Goal: Information Seeking & Learning: Check status

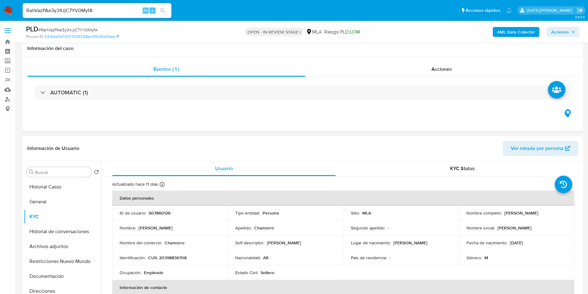
select select "10"
drag, startPoint x: 0, startPoint y: 0, endPoint x: 94, endPoint y: 11, distance: 95.0
click at [94, 11] on input "RahVazPAe3y34JjC7YV0MyfA" at bounding box center [97, 11] width 149 height 8
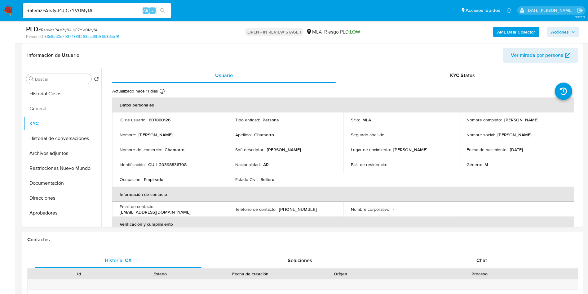
click at [94, 11] on input "RahVazPAe3y34JjC7YV0MyfA" at bounding box center [97, 11] width 149 height 8
click at [165, 10] on icon "search-icon" at bounding box center [162, 10] width 5 height 5
click at [165, 11] on icon "search-icon" at bounding box center [162, 10] width 5 height 5
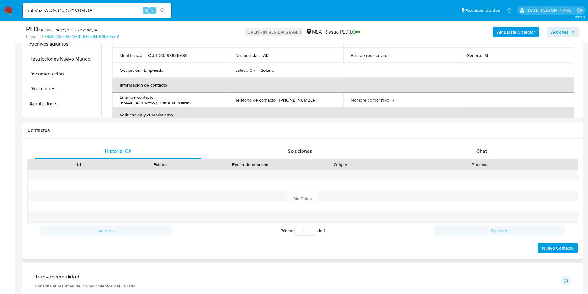
scroll to position [279, 0]
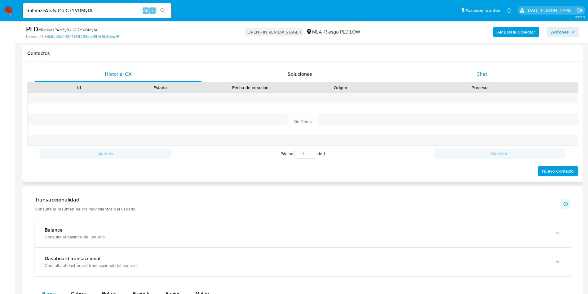
click at [483, 72] on span "Chat" at bounding box center [482, 73] width 11 height 7
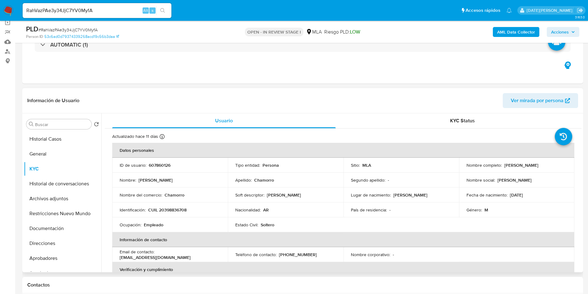
scroll to position [93, 0]
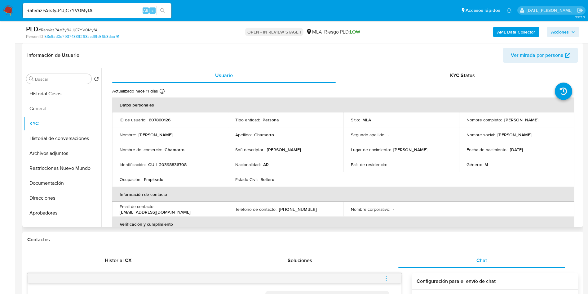
click at [180, 165] on p "CUIL 20398836708" at bounding box center [167, 165] width 38 height 6
copy p "20398836708"
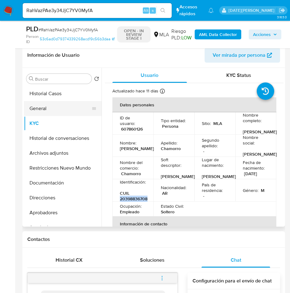
click at [45, 114] on button "General" at bounding box center [60, 108] width 73 height 15
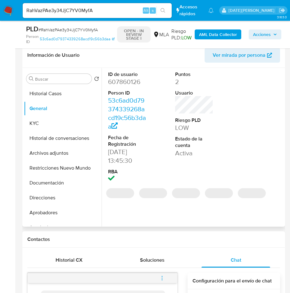
click at [124, 82] on dd "607860126" at bounding box center [127, 82] width 38 height 9
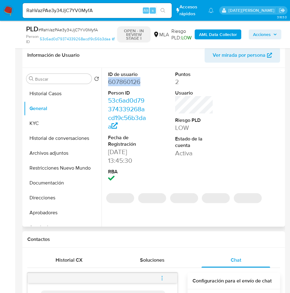
copy dd "607860126"
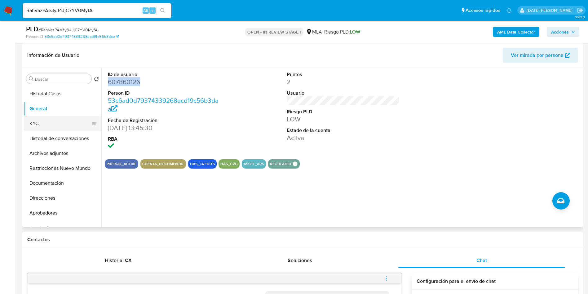
click at [35, 125] on button "KYC" at bounding box center [60, 123] width 73 height 15
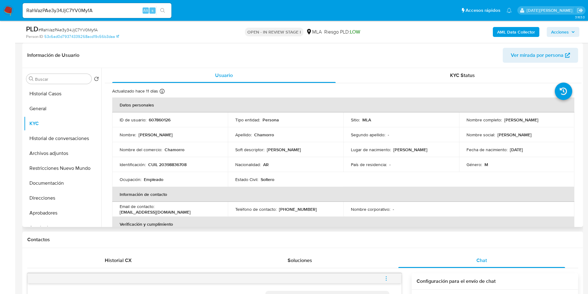
drag, startPoint x: 503, startPoint y: 118, endPoint x: 564, endPoint y: 118, distance: 60.8
click at [564, 118] on div "Nombre completo : David Ezequiel Chamorro" at bounding box center [517, 120] width 101 height 6
copy p "David Ezequiel Chamorro"
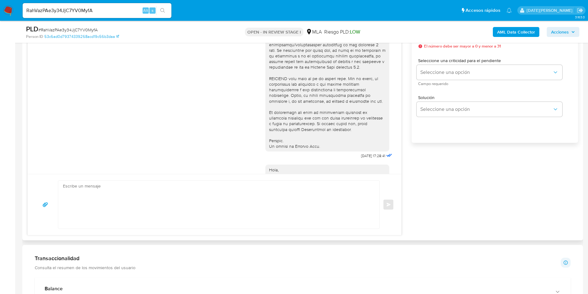
scroll to position [272, 0]
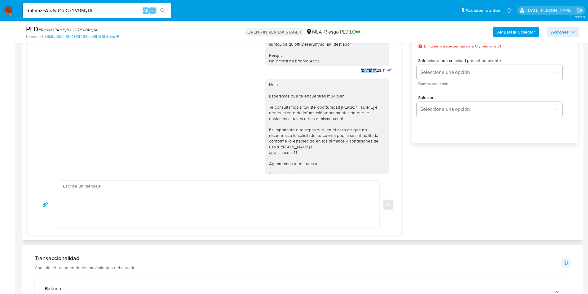
drag, startPoint x: 347, startPoint y: 81, endPoint x: 365, endPoint y: 82, distance: 18.0
click at [365, 73] on span "18/08/2025 17:28:41" at bounding box center [373, 70] width 24 height 5
copy span "18/08/2025"
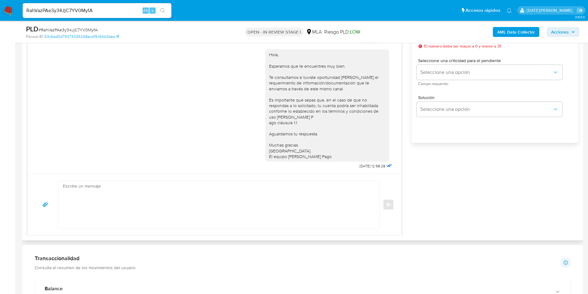
scroll to position [318, 0]
drag, startPoint x: 341, startPoint y: 166, endPoint x: 364, endPoint y: 167, distance: 23.6
click at [364, 167] on div "Hola, Esperamos que te encuentres muy bien. Te consultamos si tuviste oportunid…" at bounding box center [330, 107] width 128 height 125
copy span "22/08/2025"
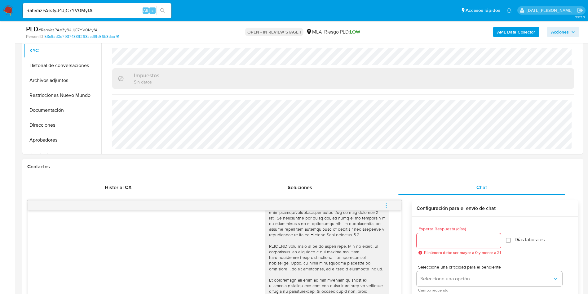
scroll to position [140, 0]
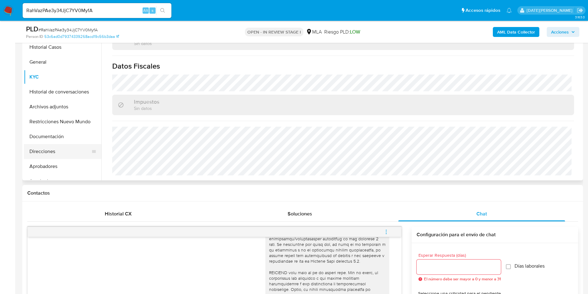
click at [47, 152] on button "Direcciones" at bounding box center [60, 151] width 73 height 15
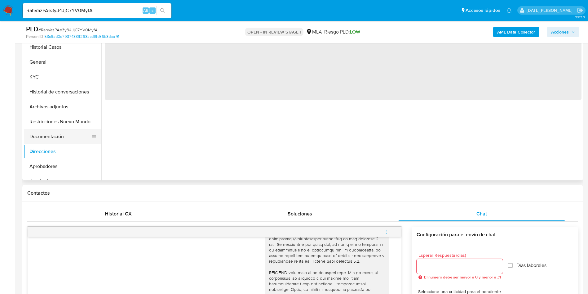
click at [50, 135] on button "Documentación" at bounding box center [60, 136] width 73 height 15
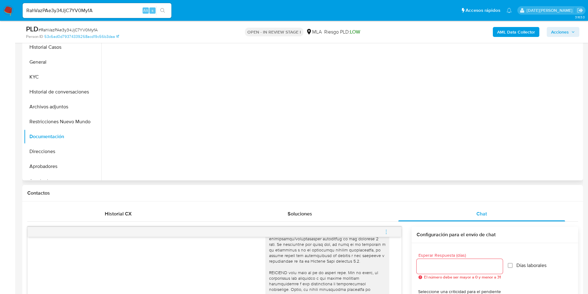
scroll to position [47, 0]
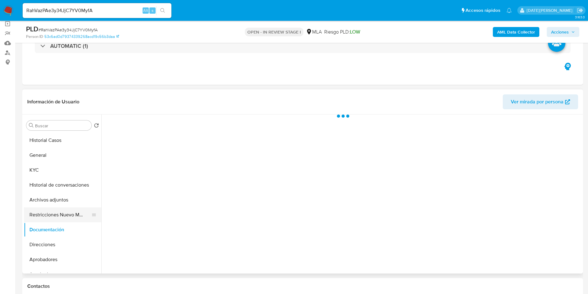
click at [57, 213] on button "Restricciones Nuevo Mundo" at bounding box center [60, 214] width 73 height 15
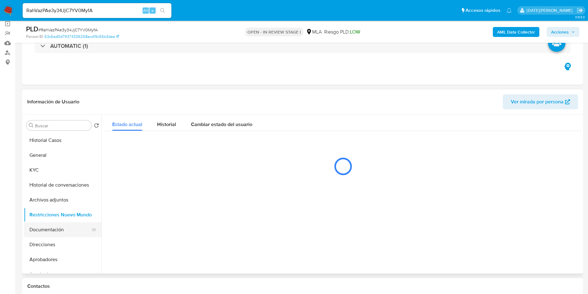
click at [52, 229] on button "Documentación" at bounding box center [60, 229] width 73 height 15
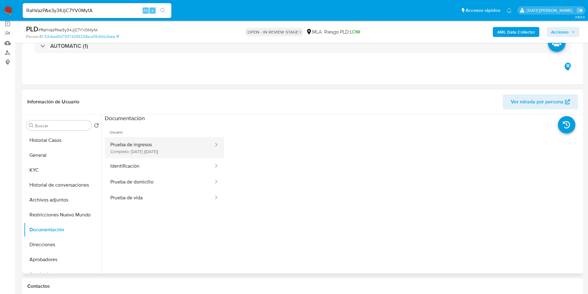
click at [164, 140] on button "Prueba de ingresos Completo: 11/07/2023 (hace 2 años)" at bounding box center [159, 147] width 109 height 21
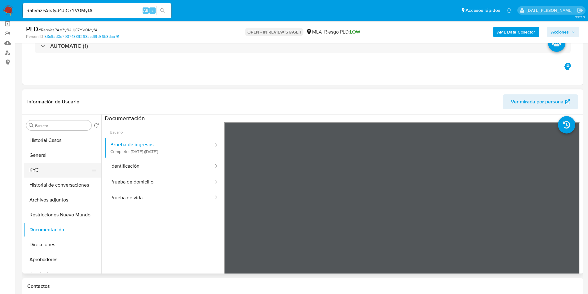
click at [65, 164] on button "KYC" at bounding box center [60, 170] width 73 height 15
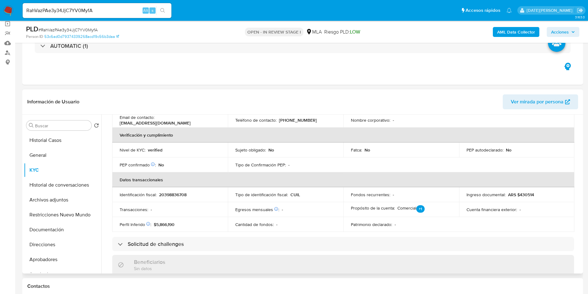
scroll to position [140, 0]
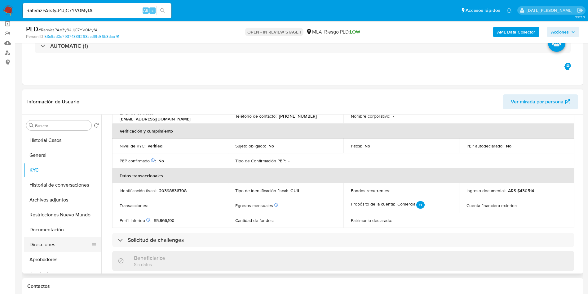
click at [47, 245] on button "Direcciones" at bounding box center [60, 244] width 73 height 15
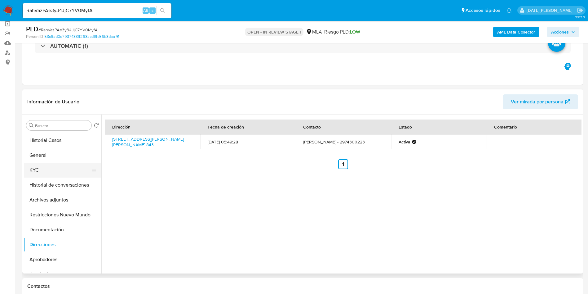
click at [32, 172] on button "KYC" at bounding box center [60, 170] width 73 height 15
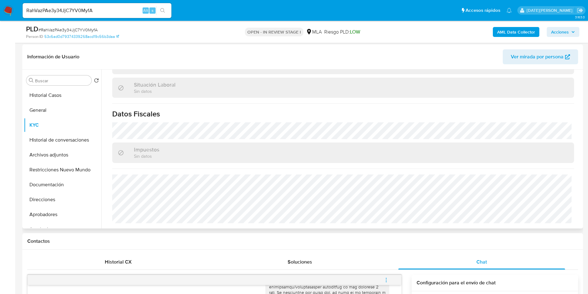
scroll to position [93, 0]
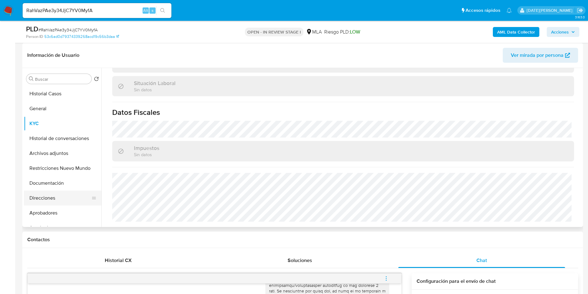
click at [50, 200] on button "Direcciones" at bounding box center [60, 197] width 73 height 15
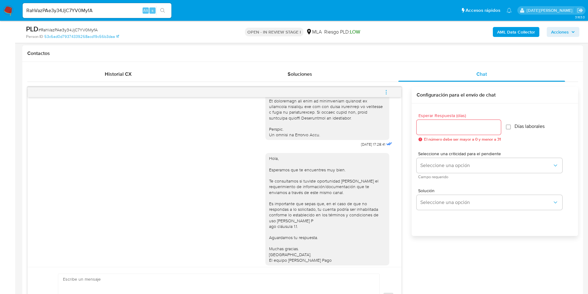
scroll to position [318, 0]
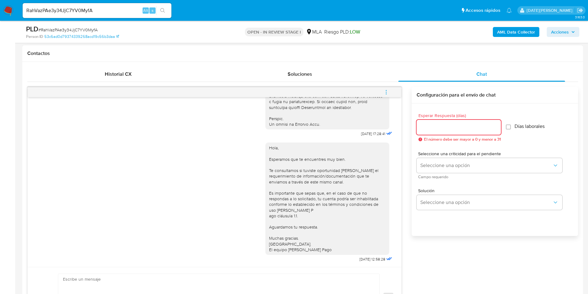
click at [438, 126] on input "Esperar Respuesta (días)" at bounding box center [459, 127] width 84 height 8
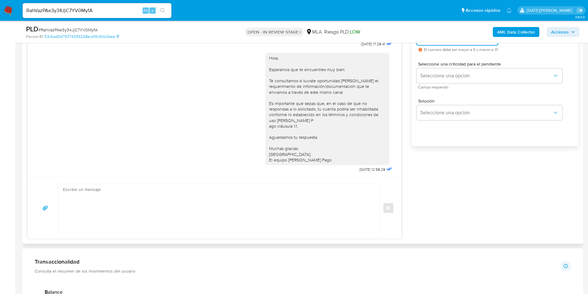
scroll to position [372, 0]
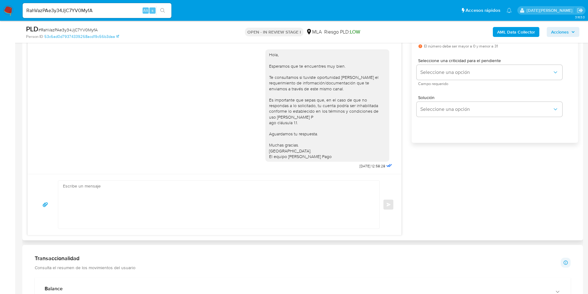
type input "2"
click at [276, 212] on textarea at bounding box center [217, 205] width 309 height 48
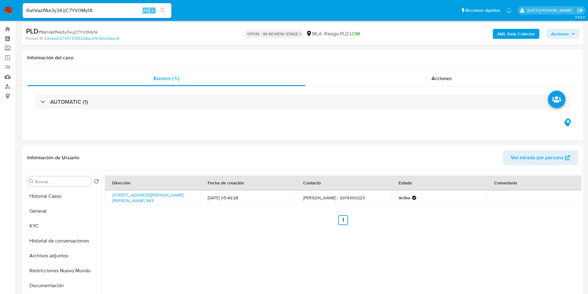
scroll to position [0, 0]
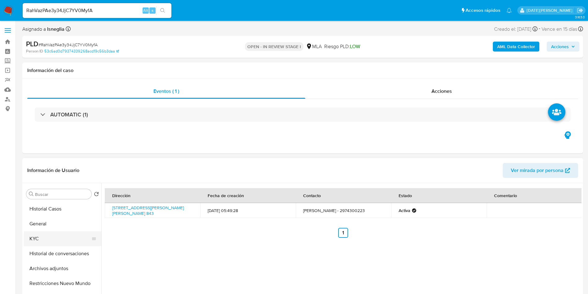
click at [51, 239] on button "KYC" at bounding box center [60, 238] width 73 height 15
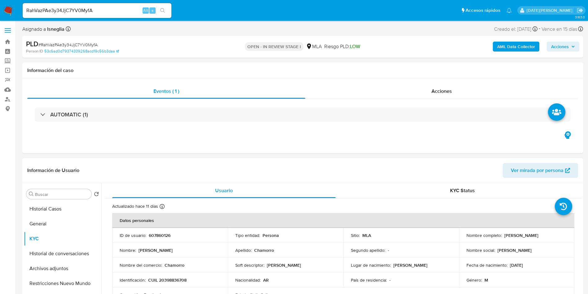
drag, startPoint x: 502, startPoint y: 235, endPoint x: 557, endPoint y: 235, distance: 54.3
click at [557, 235] on div "Nombre completo : David Ezequiel Chamorro" at bounding box center [517, 235] width 101 height 6
copy p "David Ezequiel Chamorro"
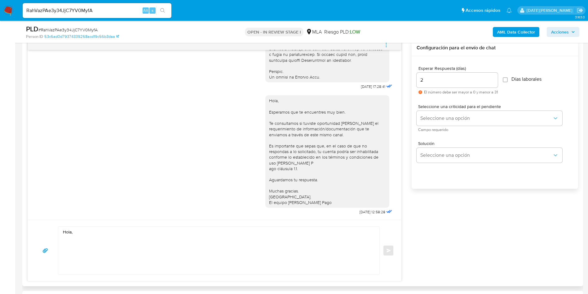
scroll to position [326, 0]
click at [158, 238] on textarea "Hola," at bounding box center [217, 251] width 309 height 48
paste textarea "David Ezequiel Chamorro"
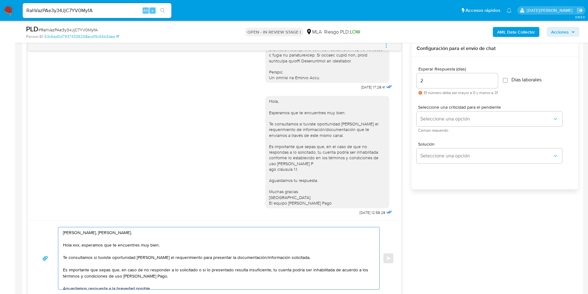
click at [139, 243] on textarea "Hola, David Ezequiel Chamorro. Hola xxx, esperamos que te encuentres muy bien. …" at bounding box center [217, 258] width 309 height 62
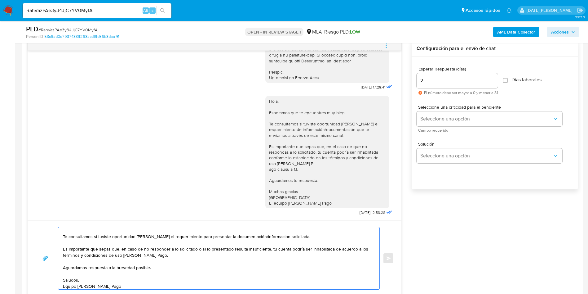
scroll to position [11, 0]
drag, startPoint x: 63, startPoint y: 258, endPoint x: 140, endPoint y: 285, distance: 81.5
click at [140, 285] on textarea "Hola, David Ezequiel Chamorro. Te consultamos si tuviste oportunidad de leer el…" at bounding box center [217, 258] width 309 height 62
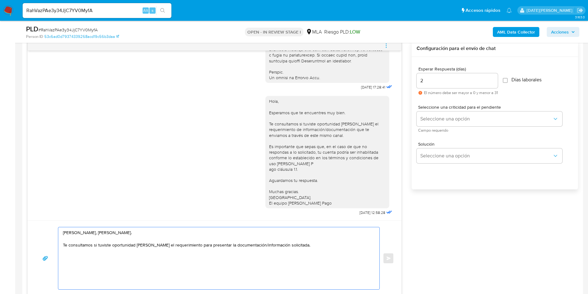
scroll to position [0, 0]
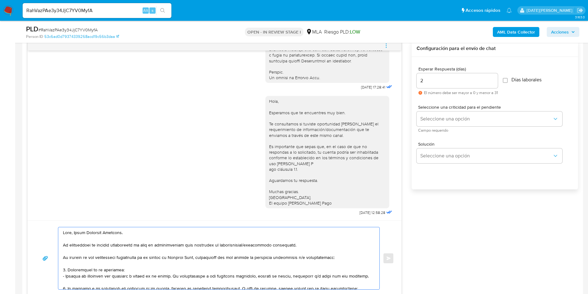
click at [158, 268] on textarea at bounding box center [217, 258] width 309 height 62
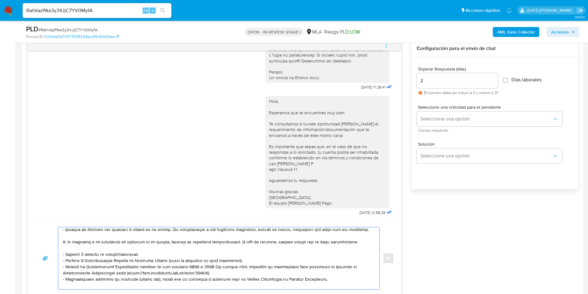
drag, startPoint x: 64, startPoint y: 261, endPoint x: 277, endPoint y: 282, distance: 214.4
click at [277, 282] on textarea at bounding box center [217, 258] width 309 height 62
click at [271, 274] on textarea at bounding box center [217, 258] width 309 height 62
drag, startPoint x: 65, startPoint y: 261, endPoint x: 242, endPoint y: 271, distance: 176.5
click at [242, 271] on textarea at bounding box center [217, 258] width 309 height 62
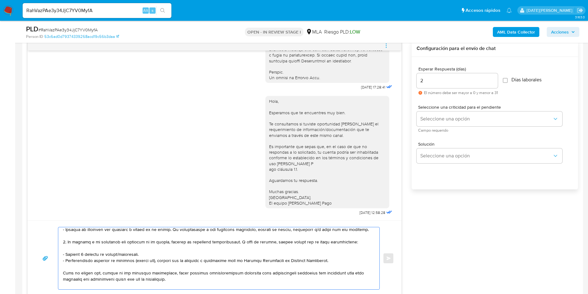
scroll to position [93, 0]
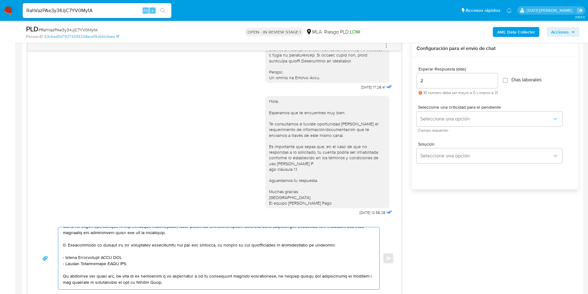
drag, startPoint x: 67, startPoint y: 258, endPoint x: 129, endPoint y: 258, distance: 62.0
click at [129, 258] on textarea at bounding box center [217, 258] width 309 height 62
drag, startPoint x: 66, startPoint y: 263, endPoint x: 134, endPoint y: 263, distance: 67.6
click at [133, 263] on textarea at bounding box center [217, 258] width 309 height 62
paste textarea "Leonardoabel Miño"
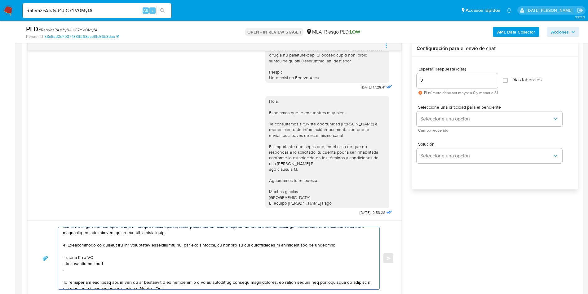
paste textarea "Karina Gisel Chamorro"
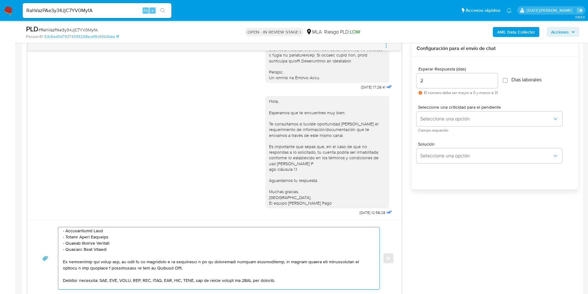
scroll to position [140, 0]
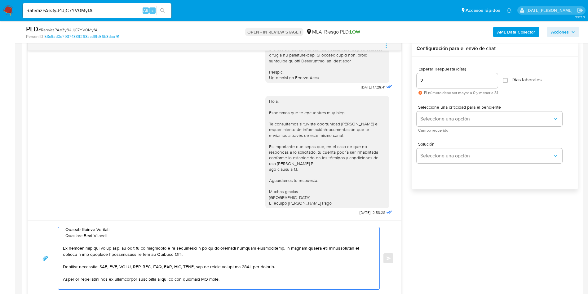
click at [209, 278] on textarea at bounding box center [217, 258] width 309 height 62
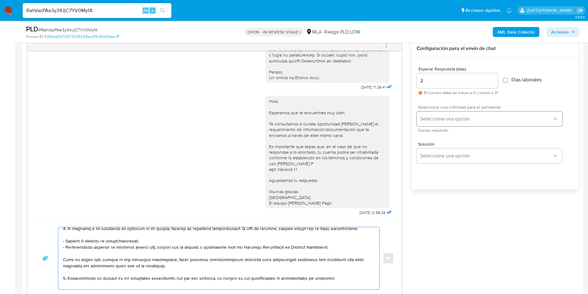
scroll to position [57, 0]
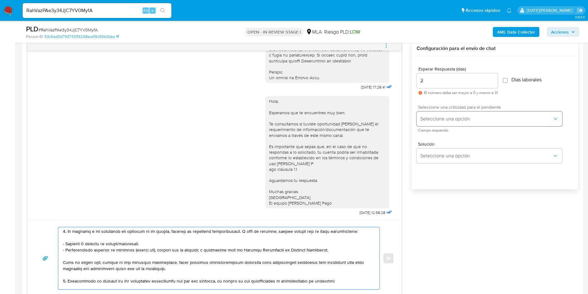
type textarea "Hola, David Ezequiel Chamorro. Te consultamos si tuviste oportunidad de leer el…"
click at [476, 118] on span "Seleccione una opción" at bounding box center [487, 119] width 132 height 6
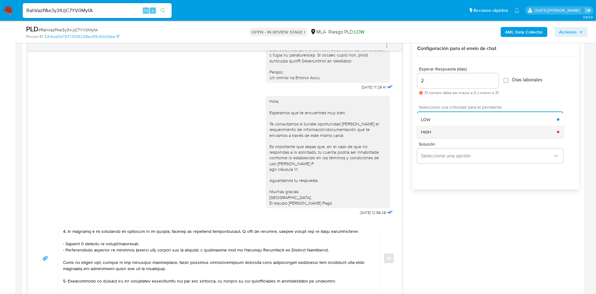
click at [434, 132] on div "HIGH" at bounding box center [489, 132] width 136 height 12
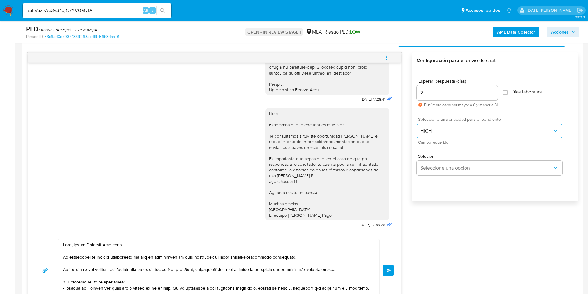
scroll to position [326, 0]
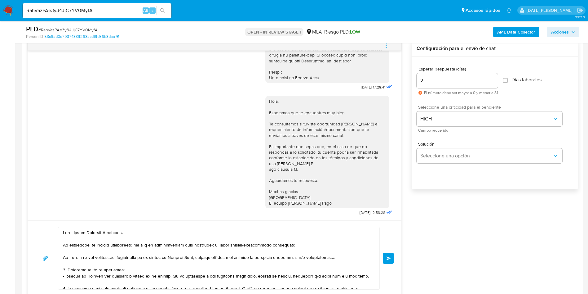
click at [391, 259] on span "Enviar" at bounding box center [389, 258] width 4 height 4
click at [389, 258] on span "Enviar" at bounding box center [389, 258] width 4 height 4
click at [386, 259] on button "Enviar" at bounding box center [388, 257] width 11 height 11
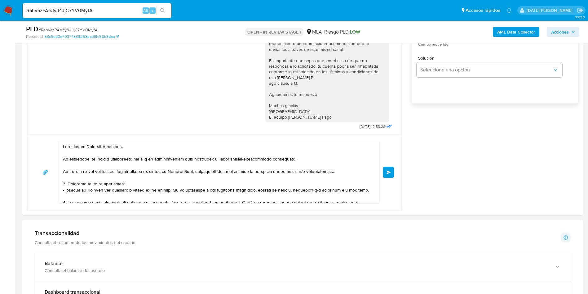
scroll to position [419, 0]
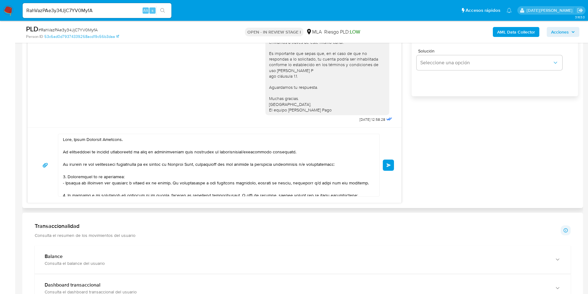
click at [389, 165] on span "Enviar" at bounding box center [389, 165] width 4 height 4
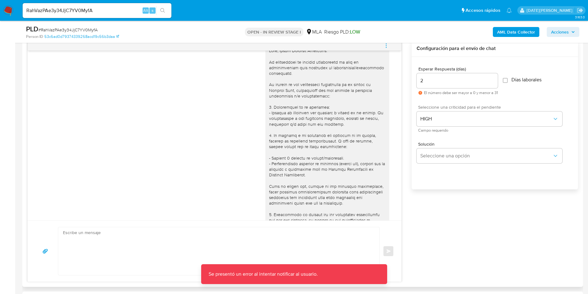
scroll to position [491, 0]
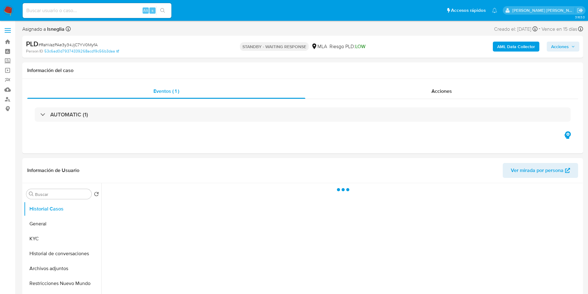
select select "10"
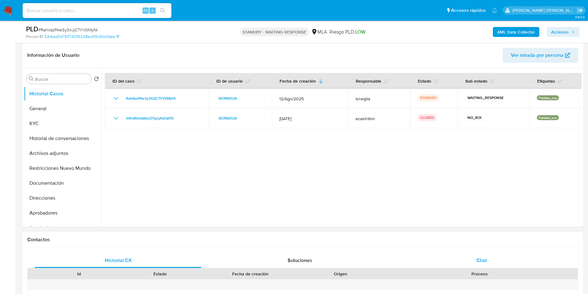
click at [463, 261] on div "Chat" at bounding box center [482, 260] width 167 height 15
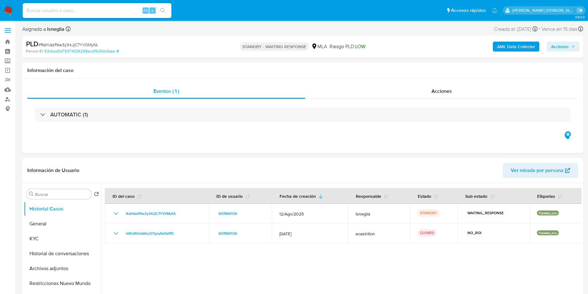
click at [60, 12] on input at bounding box center [97, 11] width 149 height 8
paste input "Nus0XVmxxiTqRh78LevNl7DJ"
type input "Nus0XVmxxiTqRh78LevNl7DJ"
click at [164, 9] on icon "search-icon" at bounding box center [162, 10] width 5 height 5
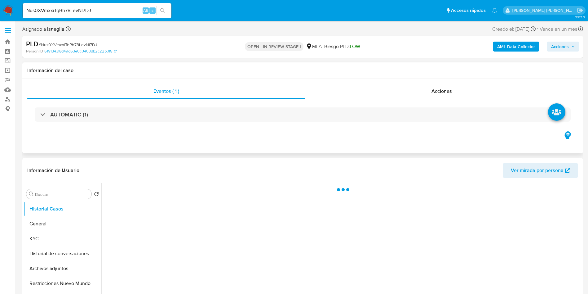
select select "10"
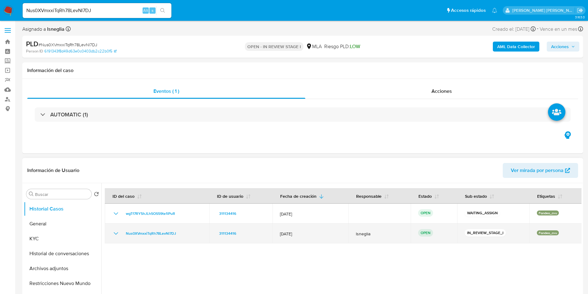
drag, startPoint x: 292, startPoint y: 232, endPoint x: 336, endPoint y: 232, distance: 43.7
click at [336, 232] on span "12/Sept/2025" at bounding box center [310, 234] width 61 height 6
drag, startPoint x: 473, startPoint y: 229, endPoint x: 505, endPoint y: 232, distance: 32.7
click at [505, 232] on div "IN_REVIEW_STAGE_I" at bounding box center [493, 233] width 57 height 9
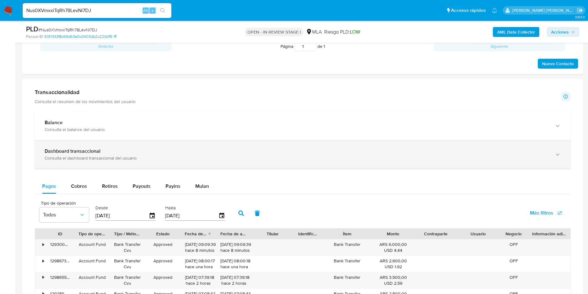
scroll to position [326, 0]
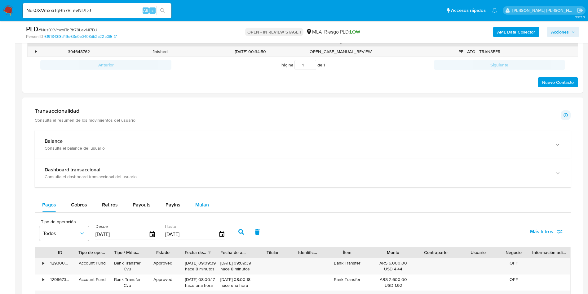
click at [201, 206] on span "Mulan" at bounding box center [202, 204] width 14 height 7
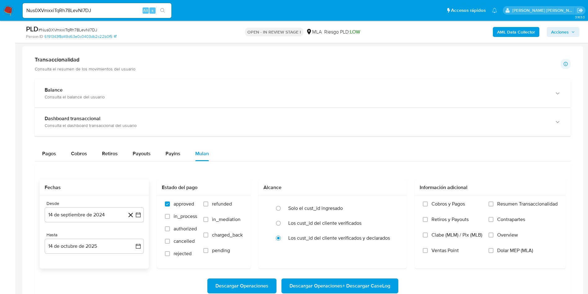
scroll to position [419, 0]
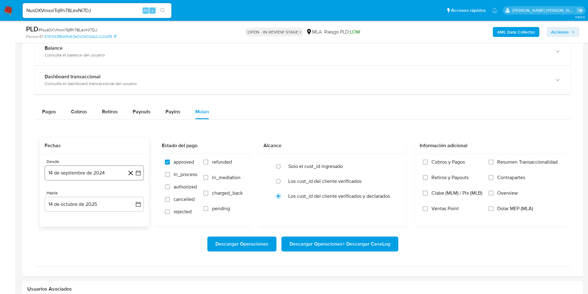
click at [99, 174] on button "14 de septiembre de 2024" at bounding box center [94, 172] width 99 height 15
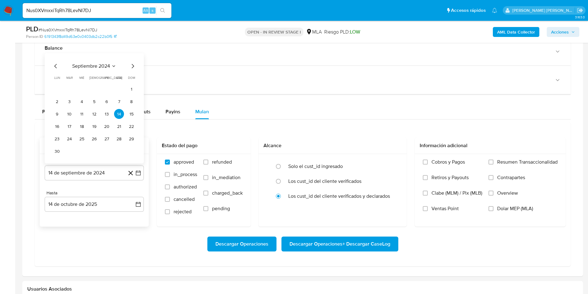
click at [55, 67] on icon "Mes anterior" at bounding box center [55, 66] width 2 height 4
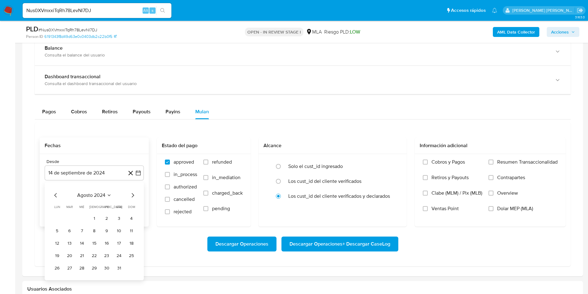
click at [100, 196] on span "agosto 2024" at bounding box center [91, 195] width 28 height 6
click at [131, 191] on icon "Año siguiente" at bounding box center [131, 194] width 7 height 7
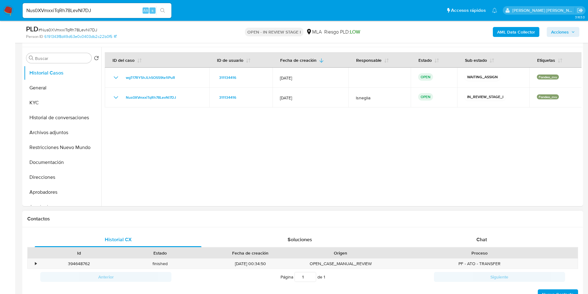
scroll to position [47, 0]
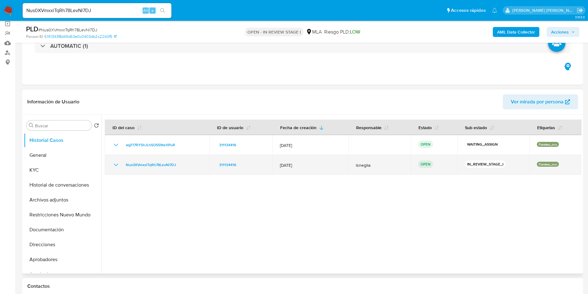
drag, startPoint x: 123, startPoint y: 163, endPoint x: 189, endPoint y: 163, distance: 65.8
click at [189, 163] on div "Nus0XVmxxiTqRh78LevNl7DJ" at bounding box center [157, 164] width 90 height 7
click at [124, 165] on link "Nus0XVmxxiTqRh78LevNl7DJ" at bounding box center [150, 164] width 55 height 7
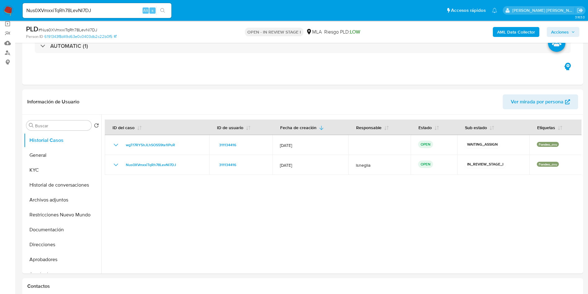
click at [77, 26] on div "PLD # Nus0XVmxxiTqRh78LevNl7DJ" at bounding box center [117, 29] width 182 height 9
copy span "Nus0XVmxxiTqRh78LevNl7DJ"
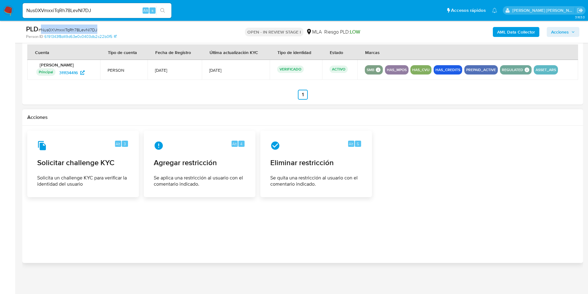
scroll to position [444, 0]
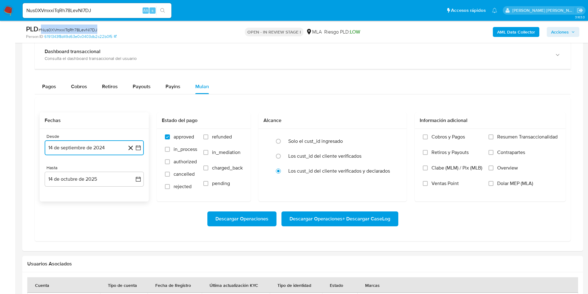
click at [71, 142] on button "14 de septiembre de 2024" at bounding box center [94, 147] width 99 height 15
click at [94, 207] on button "may" at bounding box center [94, 210] width 17 height 10
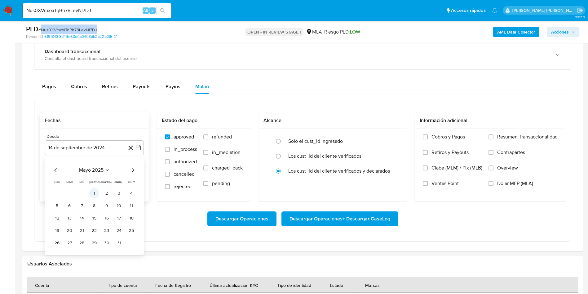
click at [92, 193] on button "1" at bounding box center [94, 193] width 10 height 10
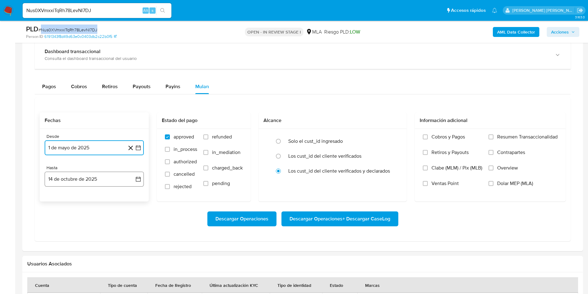
click at [109, 180] on button "14 de octubre de 2025" at bounding box center [94, 179] width 99 height 15
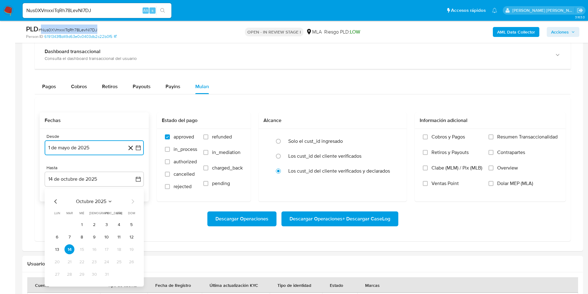
click at [55, 202] on icon "Mes anterior" at bounding box center [55, 201] width 7 height 7
click at [69, 275] on button "30" at bounding box center [70, 274] width 10 height 10
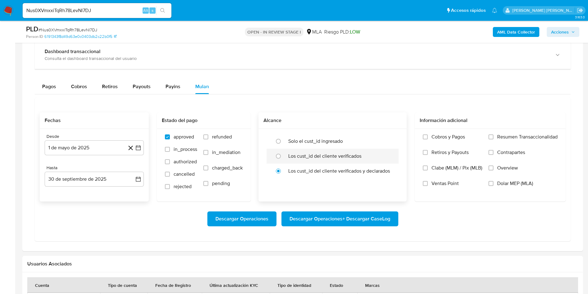
click at [333, 156] on label "Los cust_id del cliente verificados" at bounding box center [324, 156] width 73 height 6
click at [283, 156] on input "radio" at bounding box center [279, 156] width 10 height 10
radio input "true"
click at [499, 184] on span "Dolar MEP (MLA)" at bounding box center [516, 183] width 36 height 6
click at [494, 184] on input "Dolar MEP (MLA)" at bounding box center [491, 183] width 5 height 5
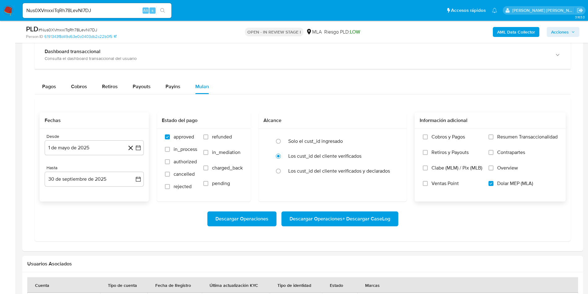
click at [348, 219] on span "Descargar Operaciones + Descargar CaseLog" at bounding box center [340, 219] width 101 height 14
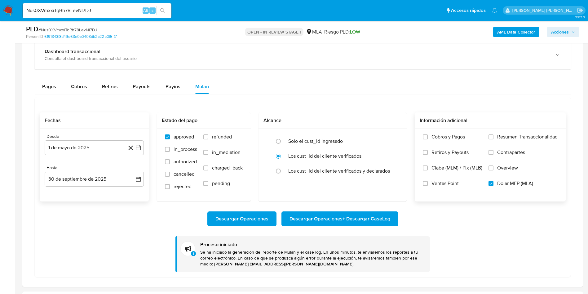
click at [74, 12] on input "Nus0XVmxxiTqRh78LevNl7DJ" at bounding box center [97, 11] width 149 height 8
paste input "W4x9wKVfEs5fCoeoDf7mHf4v"
type input "W4x9wKVfEs5fCoeoDf7mHf4v"
click at [167, 7] on button "search-icon" at bounding box center [162, 10] width 13 height 9
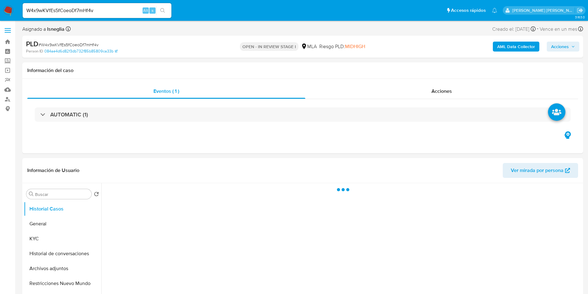
select select "10"
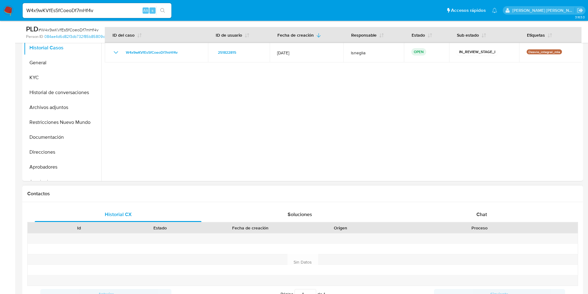
scroll to position [140, 0]
click at [488, 214] on div "Chat" at bounding box center [482, 213] width 167 height 15
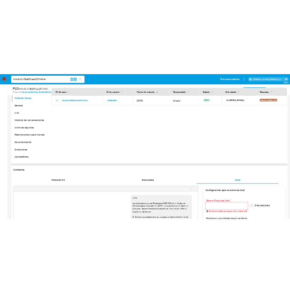
scroll to position [47, 0]
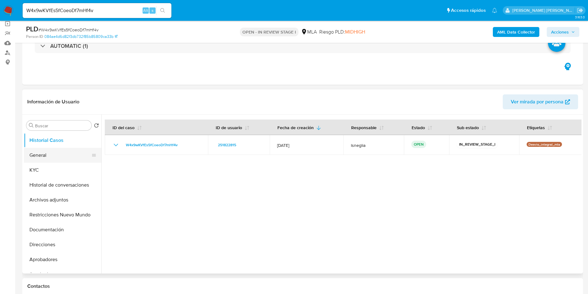
click at [58, 159] on button "General" at bounding box center [60, 155] width 73 height 15
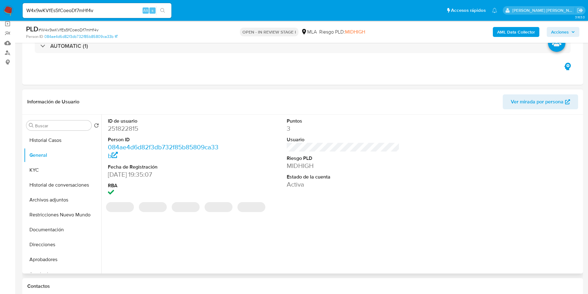
click at [121, 127] on dd "251822815" at bounding box center [164, 128] width 113 height 9
copy dd "251822815"
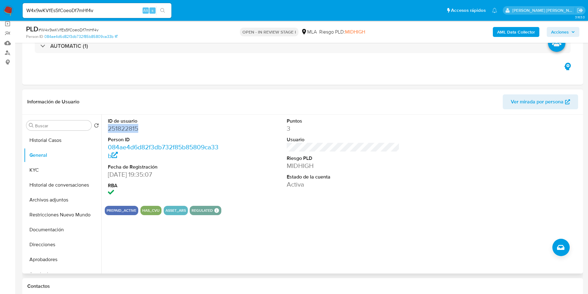
click at [131, 128] on dd "251822815" at bounding box center [164, 128] width 113 height 9
copy dd "251822815"
click at [256, 124] on div "ID de usuario 251822815 Person ID 084ae4d6d82f3db732f85b85809ca33b Fecha de Reg…" at bounding box center [343, 157] width 477 height 86
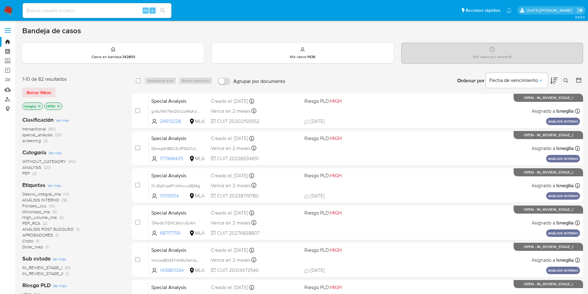
click at [59, 105] on icon "close-filter" at bounding box center [59, 106] width 4 height 4
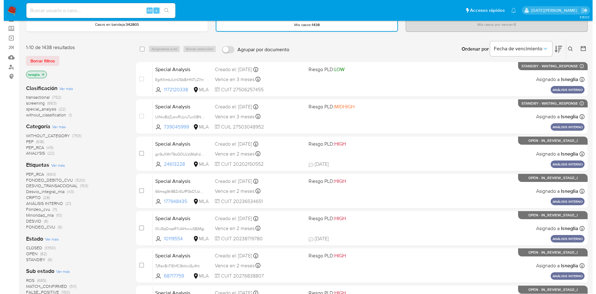
scroll to position [47, 0]
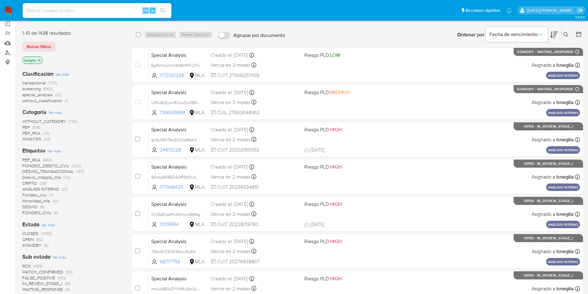
click at [55, 150] on span "Ver más" at bounding box center [54, 151] width 14 height 6
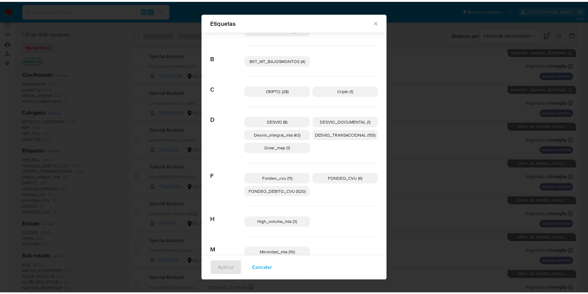
scroll to position [42, 0]
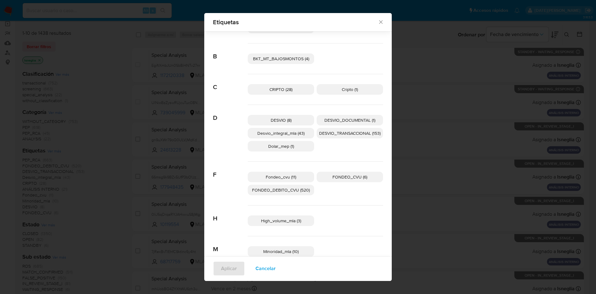
click at [379, 24] on icon "Cerrar" at bounding box center [380, 21] width 3 height 3
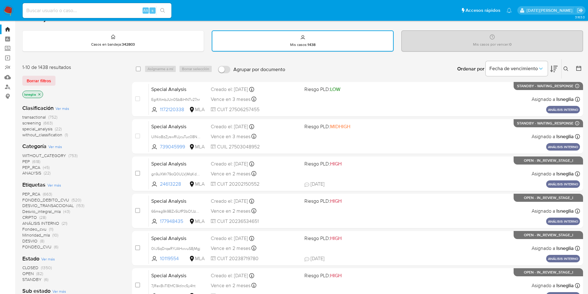
scroll to position [0, 0]
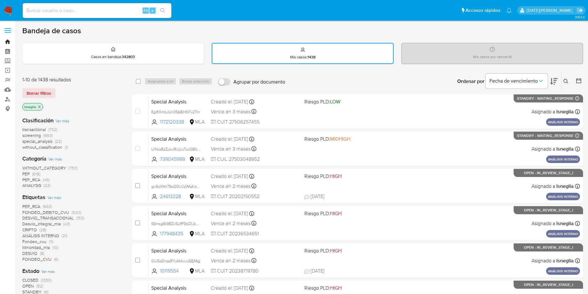
click at [5, 42] on link "Bandeja" at bounding box center [37, 42] width 74 height 10
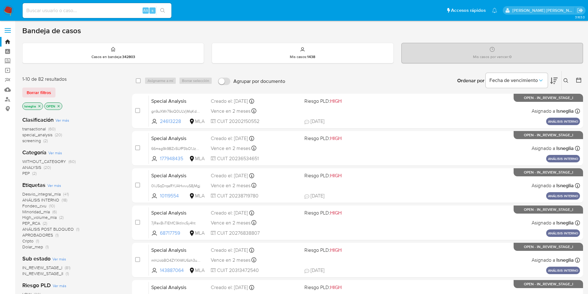
click at [581, 80] on icon at bounding box center [579, 80] width 6 height 6
click at [580, 81] on icon at bounding box center [579, 80] width 6 height 6
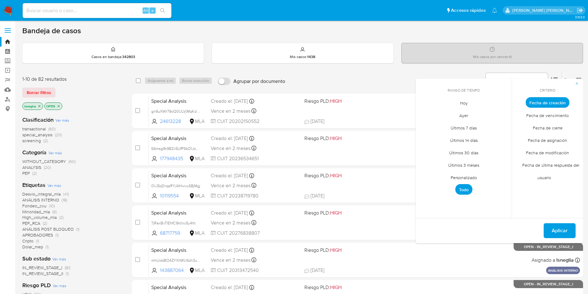
click at [470, 175] on span "Personalizado" at bounding box center [463, 177] width 39 height 13
click at [453, 134] on button "1" at bounding box center [452, 137] width 10 height 10
click at [474, 138] on button "3" at bounding box center [476, 137] width 10 height 10
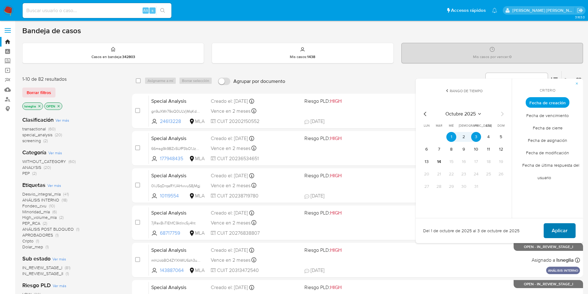
click at [558, 231] on span "Aplicar" at bounding box center [560, 231] width 16 height 14
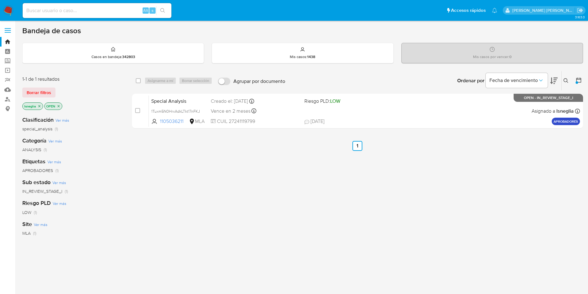
click at [60, 105] on icon "close-filter" at bounding box center [59, 106] width 4 height 4
click at [581, 77] on icon at bounding box center [579, 80] width 6 height 6
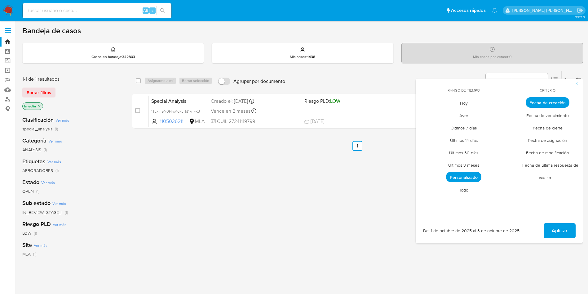
click at [460, 177] on span "Personalizado" at bounding box center [463, 177] width 35 height 11
click at [452, 138] on button "1" at bounding box center [452, 137] width 10 height 10
click at [501, 137] on button "5" at bounding box center [501, 137] width 10 height 10
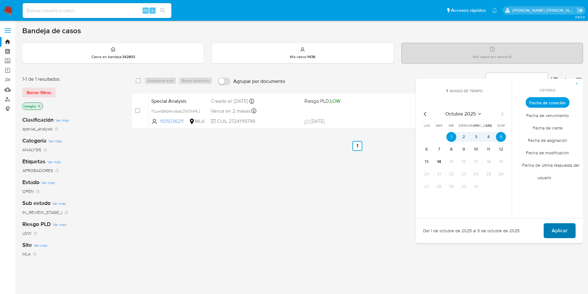
click at [560, 234] on span "Aplicar" at bounding box center [560, 231] width 16 height 14
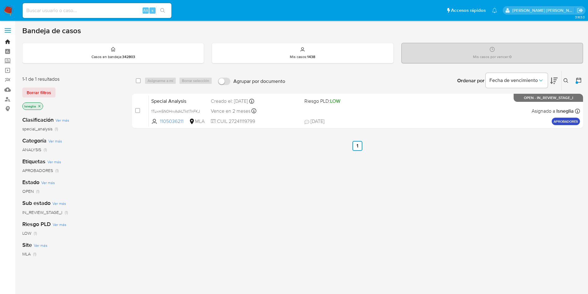
click at [10, 40] on link "Bandeja" at bounding box center [37, 42] width 74 height 10
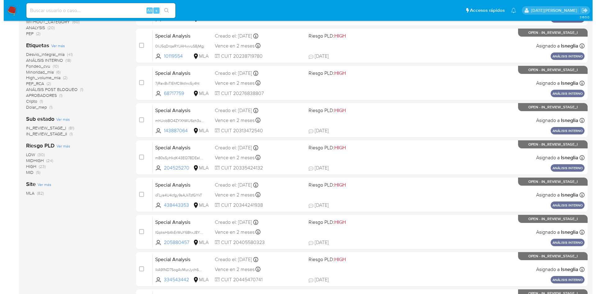
scroll to position [93, 0]
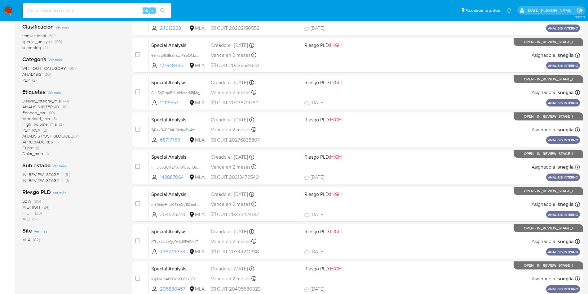
click at [56, 90] on span "Ver más" at bounding box center [54, 92] width 14 height 6
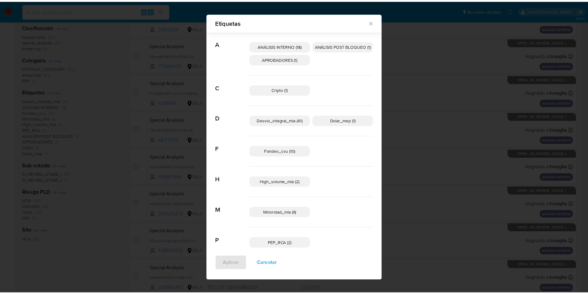
scroll to position [0, 0]
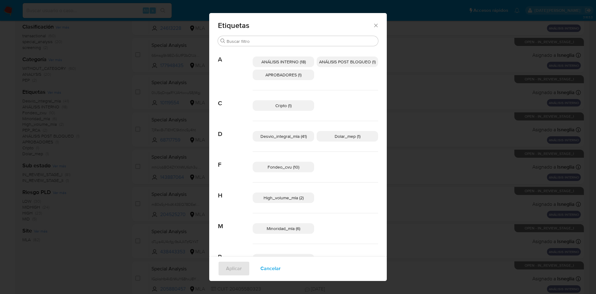
click at [373, 25] on icon "Cerrar" at bounding box center [376, 25] width 6 height 6
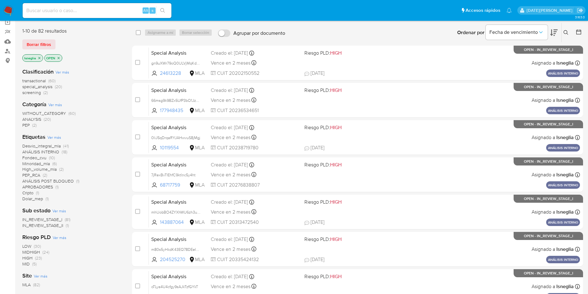
scroll to position [47, 0]
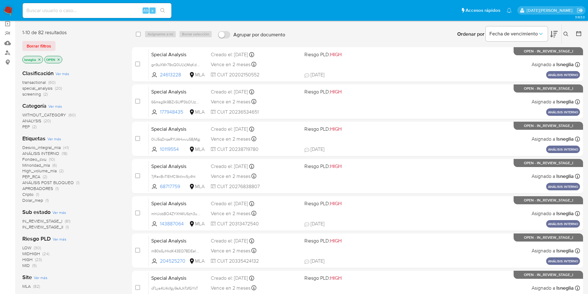
click at [59, 58] on icon "close-filter" at bounding box center [59, 60] width 4 height 4
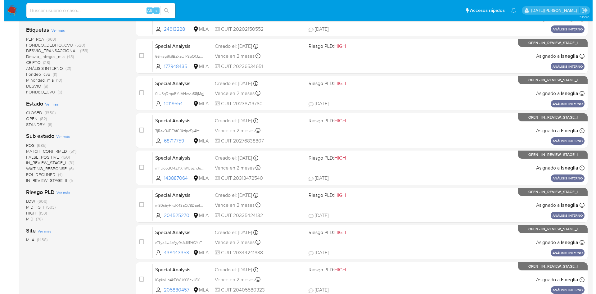
scroll to position [126, 0]
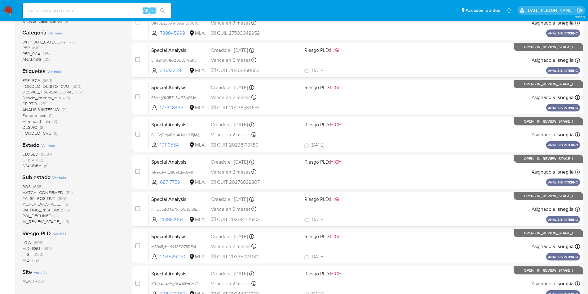
click at [56, 69] on span "Ver más" at bounding box center [54, 72] width 14 height 6
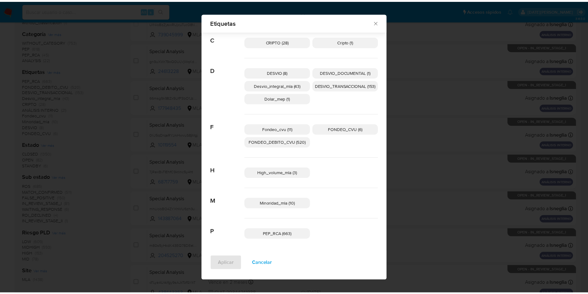
scroll to position [92, 0]
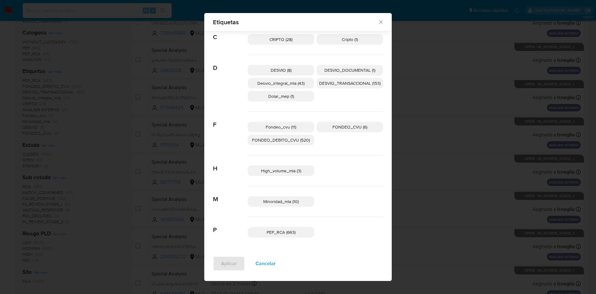
click at [377, 23] on icon "Cerrar" at bounding box center [380, 22] width 6 height 6
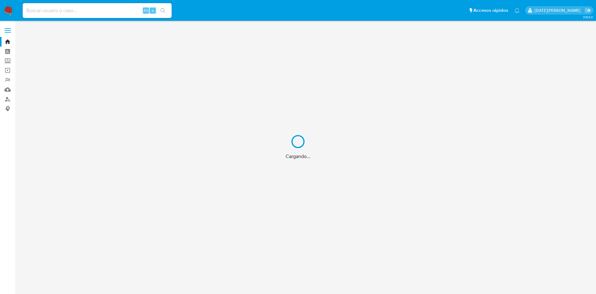
click at [98, 15] on div "Cargando..." at bounding box center [298, 147] width 596 height 294
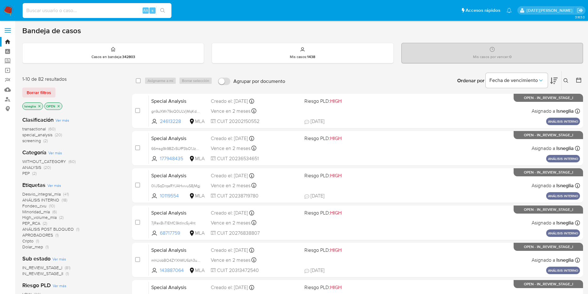
click at [66, 8] on input at bounding box center [97, 11] width 149 height 8
paste input "m1MCGrrBmqY9wMMuCGzISQwP"
type input "m1MCGrrBmqY9wMMuCGzISQwP"
click at [164, 12] on icon "search-icon" at bounding box center [162, 10] width 5 height 5
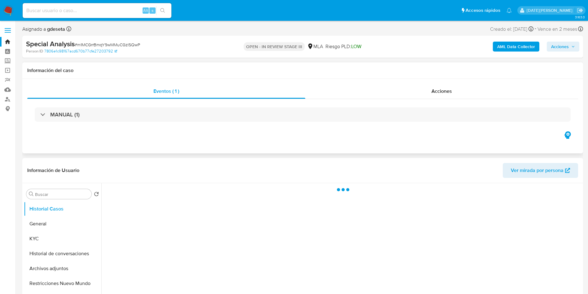
select select "10"
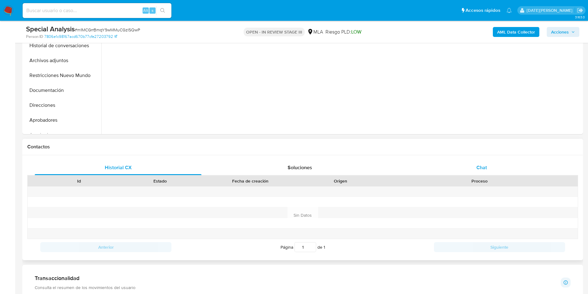
scroll to position [186, 0]
click at [474, 162] on div "Chat" at bounding box center [482, 167] width 167 height 15
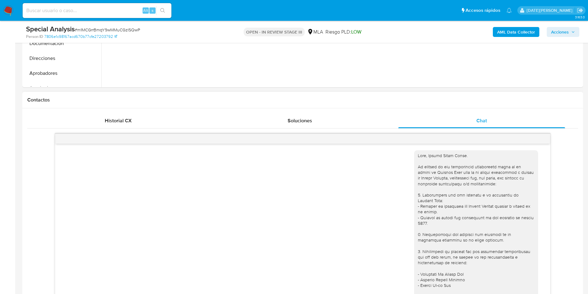
scroll to position [0, 0]
